Goal: Task Accomplishment & Management: Complete application form

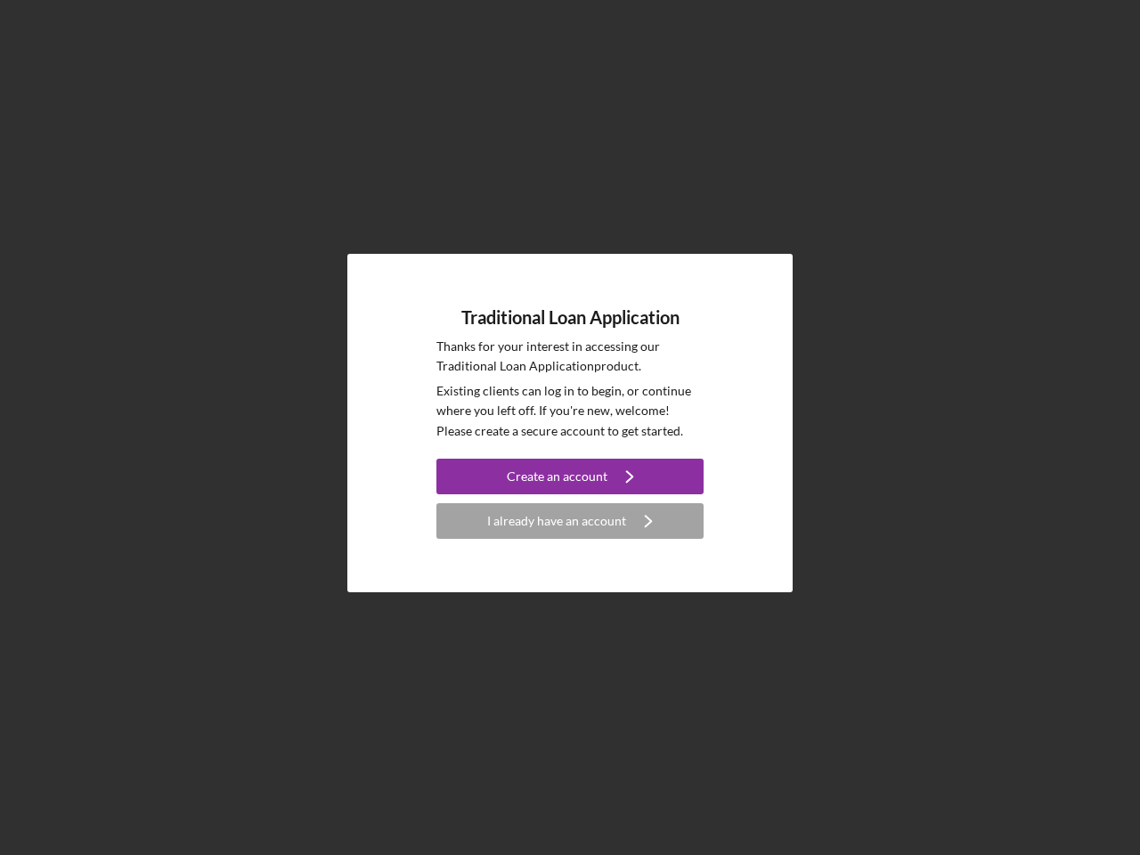
click at [570, 428] on p "Existing clients can log in to begin, or continue where you left off. If you're…" at bounding box center [569, 411] width 267 height 60
click at [570, 477] on div "Create an account" at bounding box center [557, 477] width 101 height 36
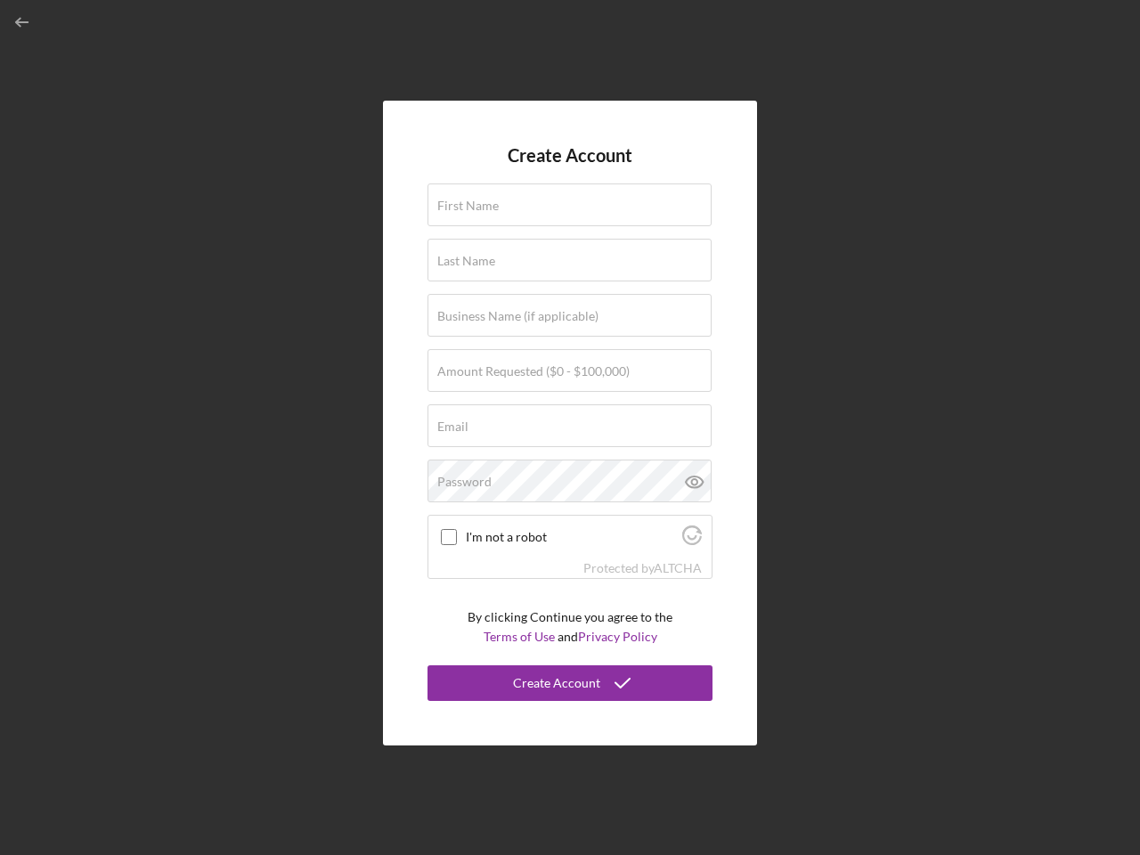
click at [570, 521] on div "I'm not a robot" at bounding box center [569, 537] width 283 height 42
